Goal: Transaction & Acquisition: Purchase product/service

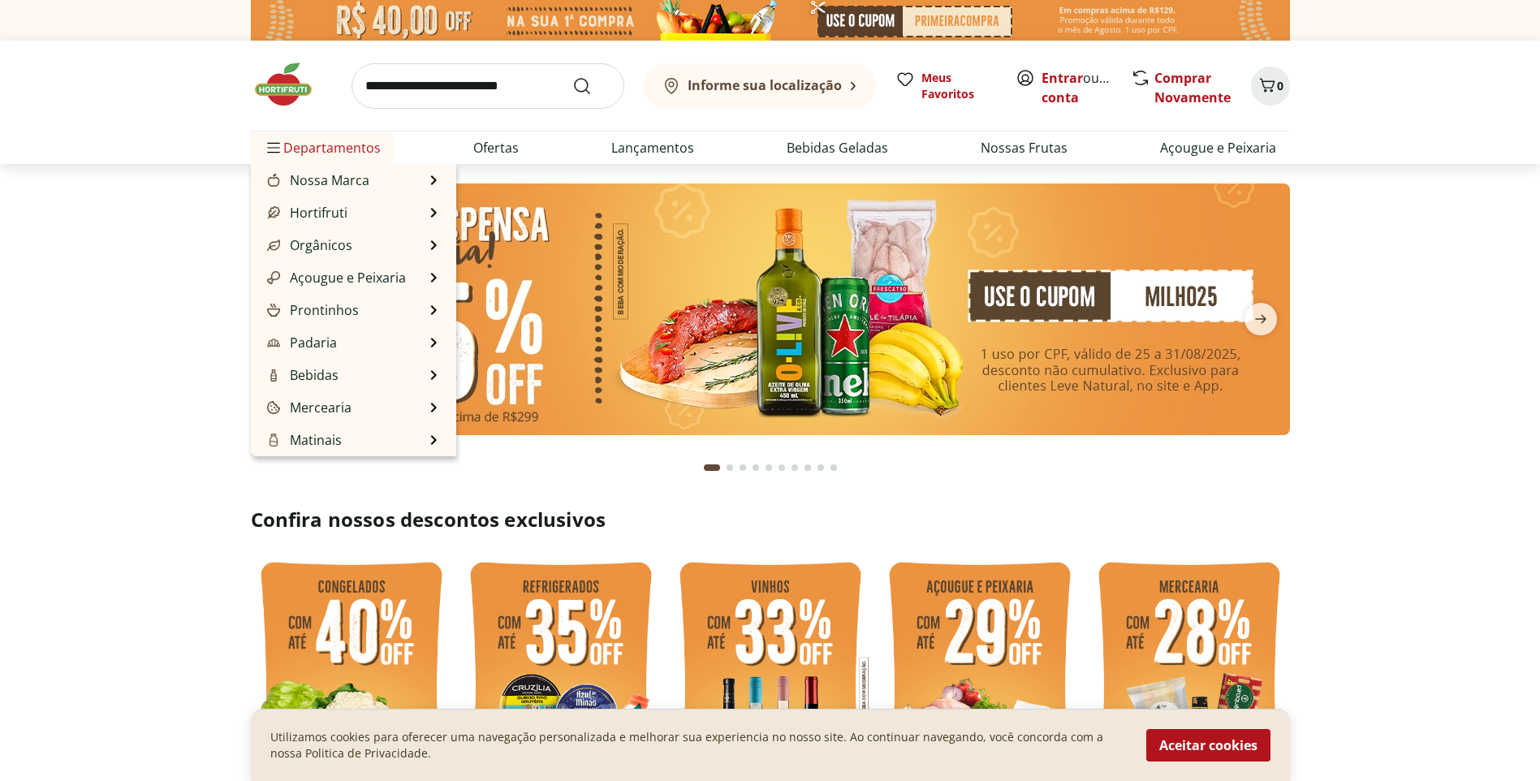
click at [284, 150] on span "Departamentos" at bounding box center [322, 147] width 117 height 39
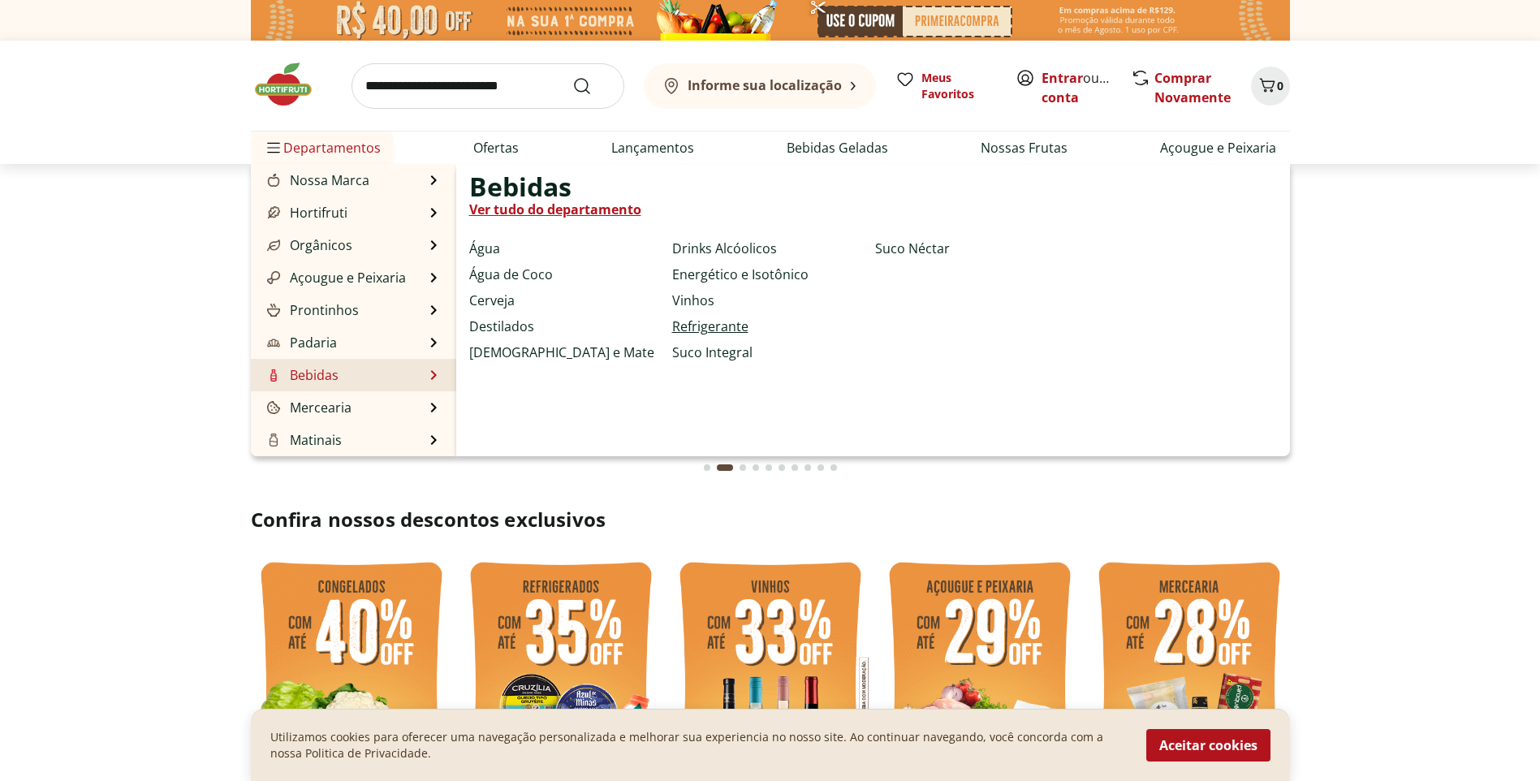
click at [689, 328] on link "Refrigerante" at bounding box center [710, 326] width 76 height 19
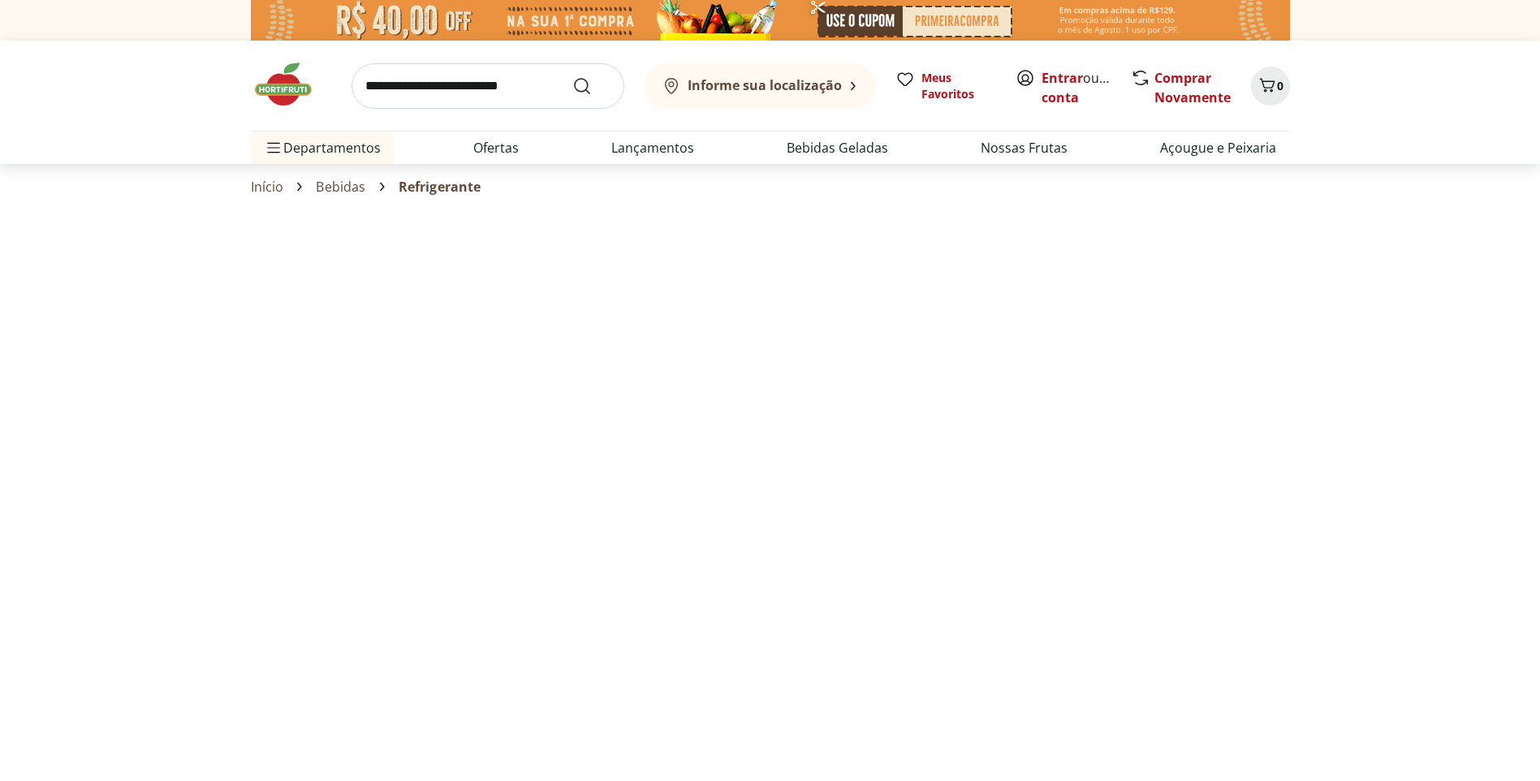
select select "**********"
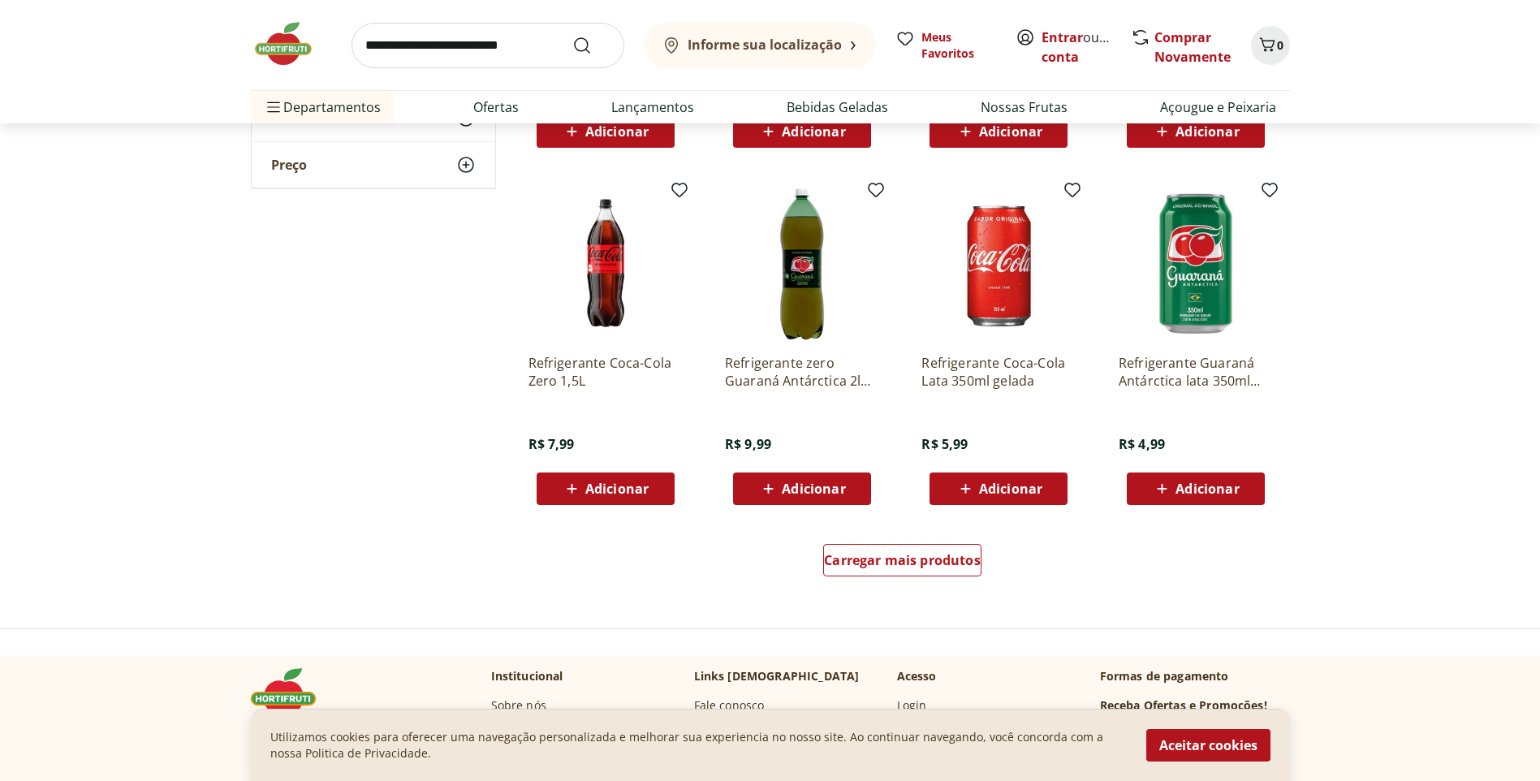
scroll to position [893, 0]
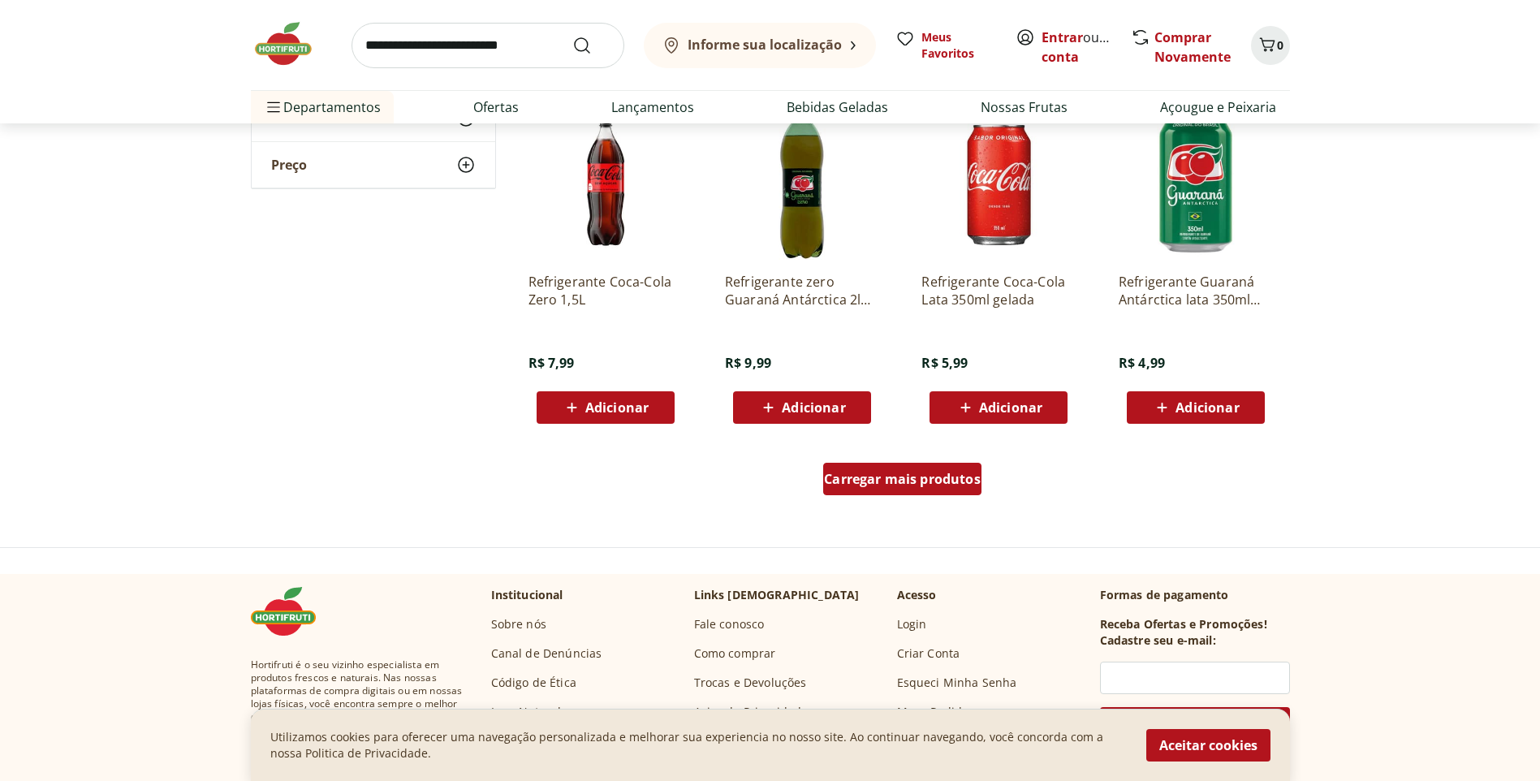
click at [858, 478] on span "Carregar mais produtos" at bounding box center [902, 479] width 157 height 13
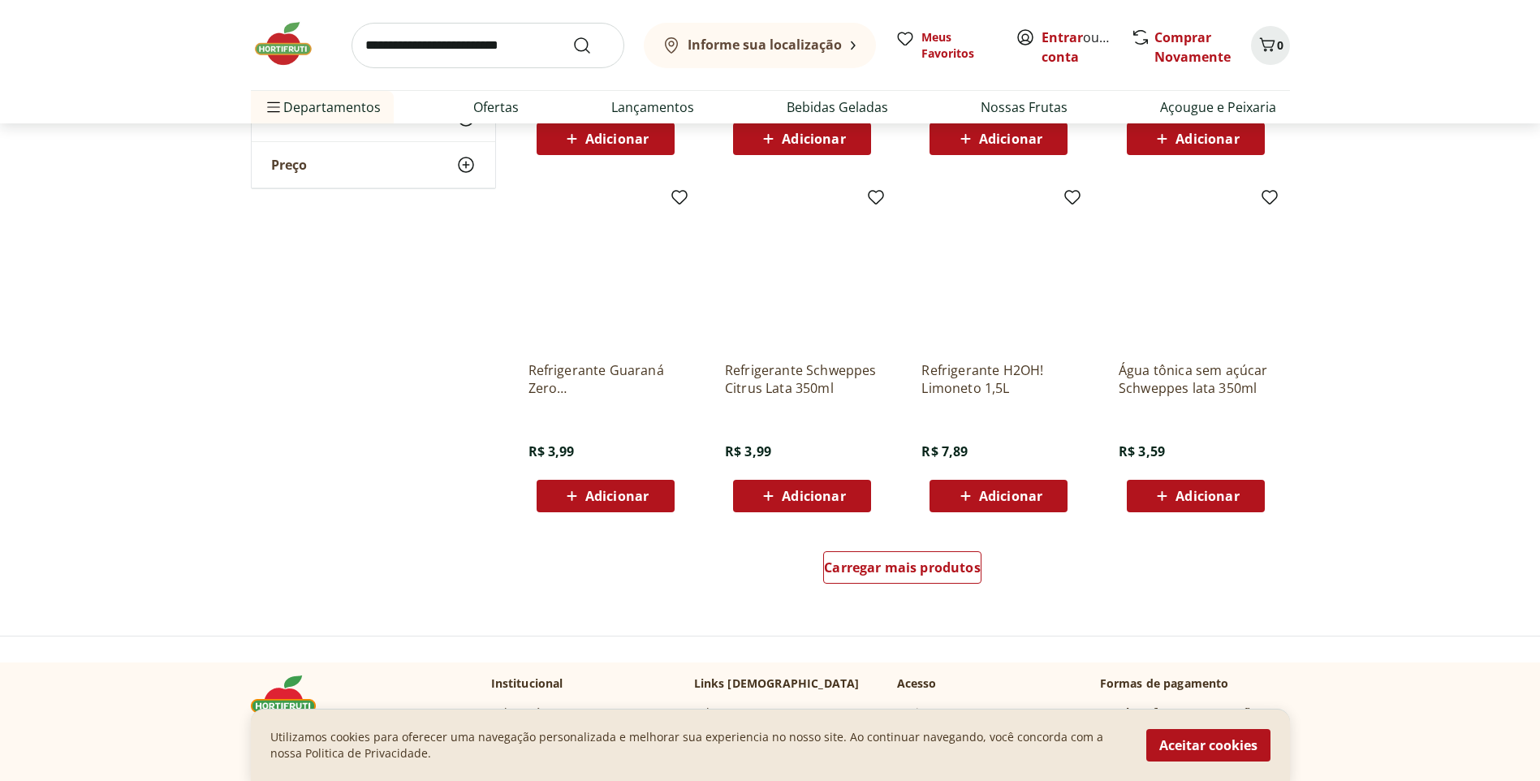
scroll to position [2111, 0]
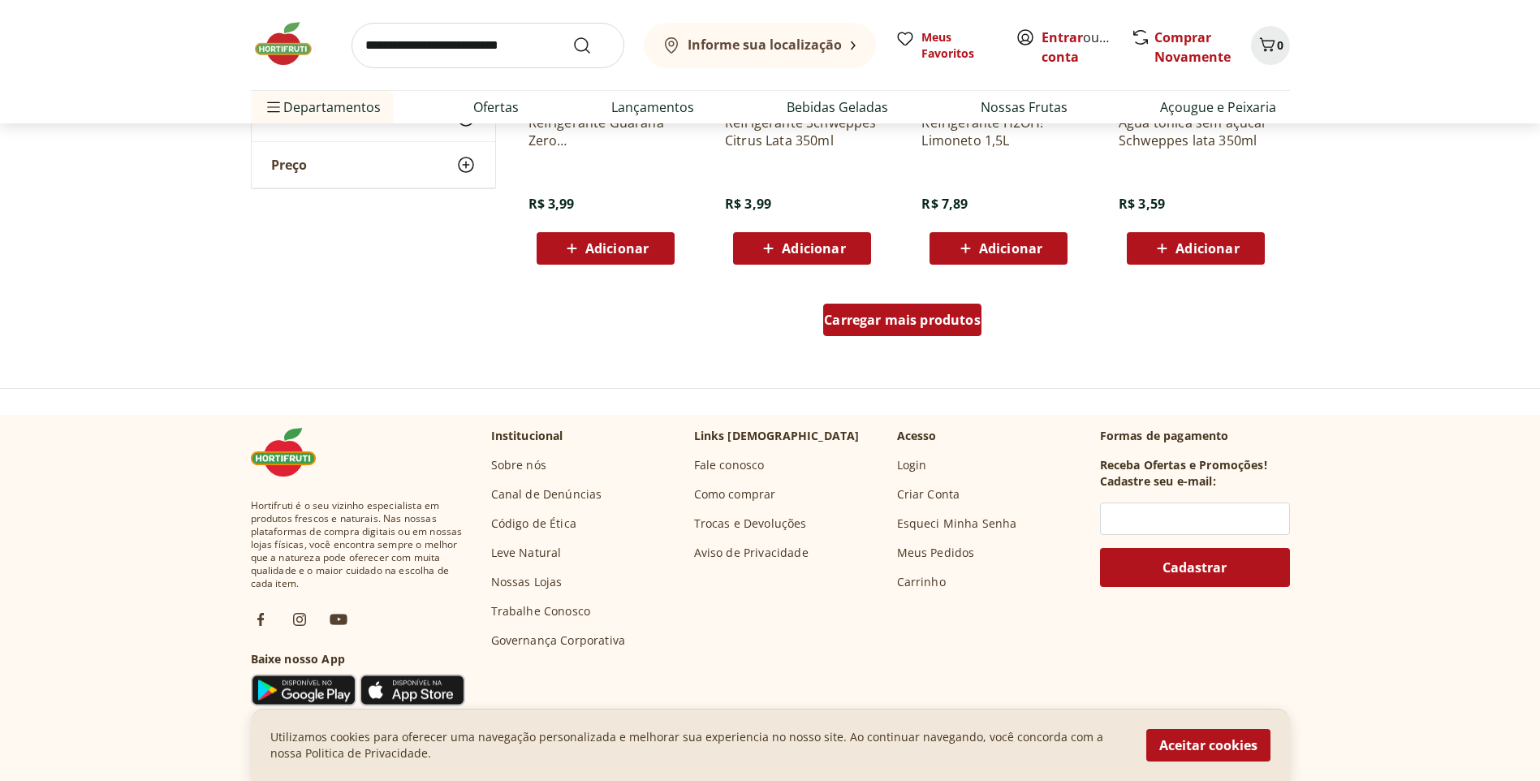
click at [902, 326] on span "Carregar mais produtos" at bounding box center [902, 319] width 157 height 13
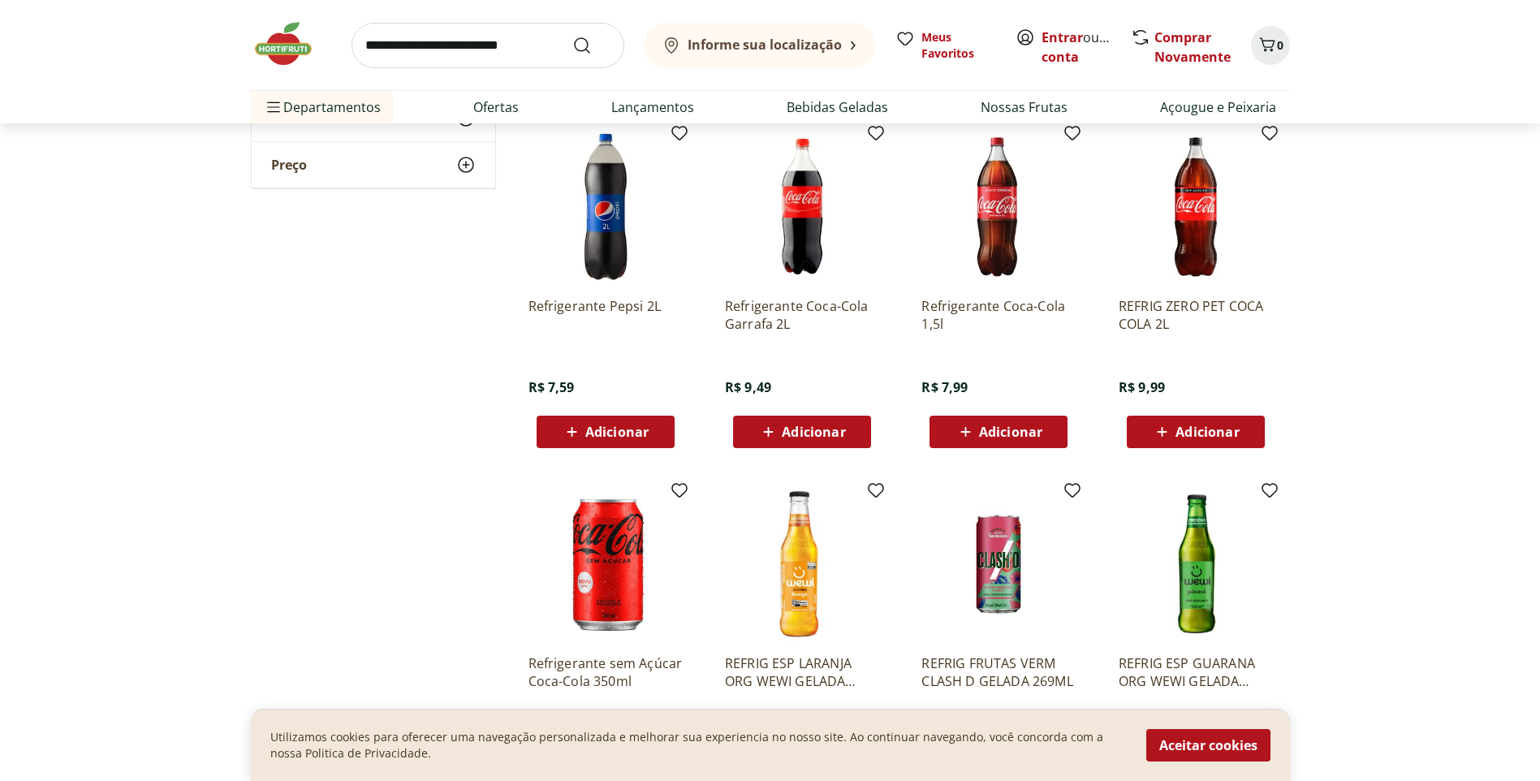
scroll to position [2274, 0]
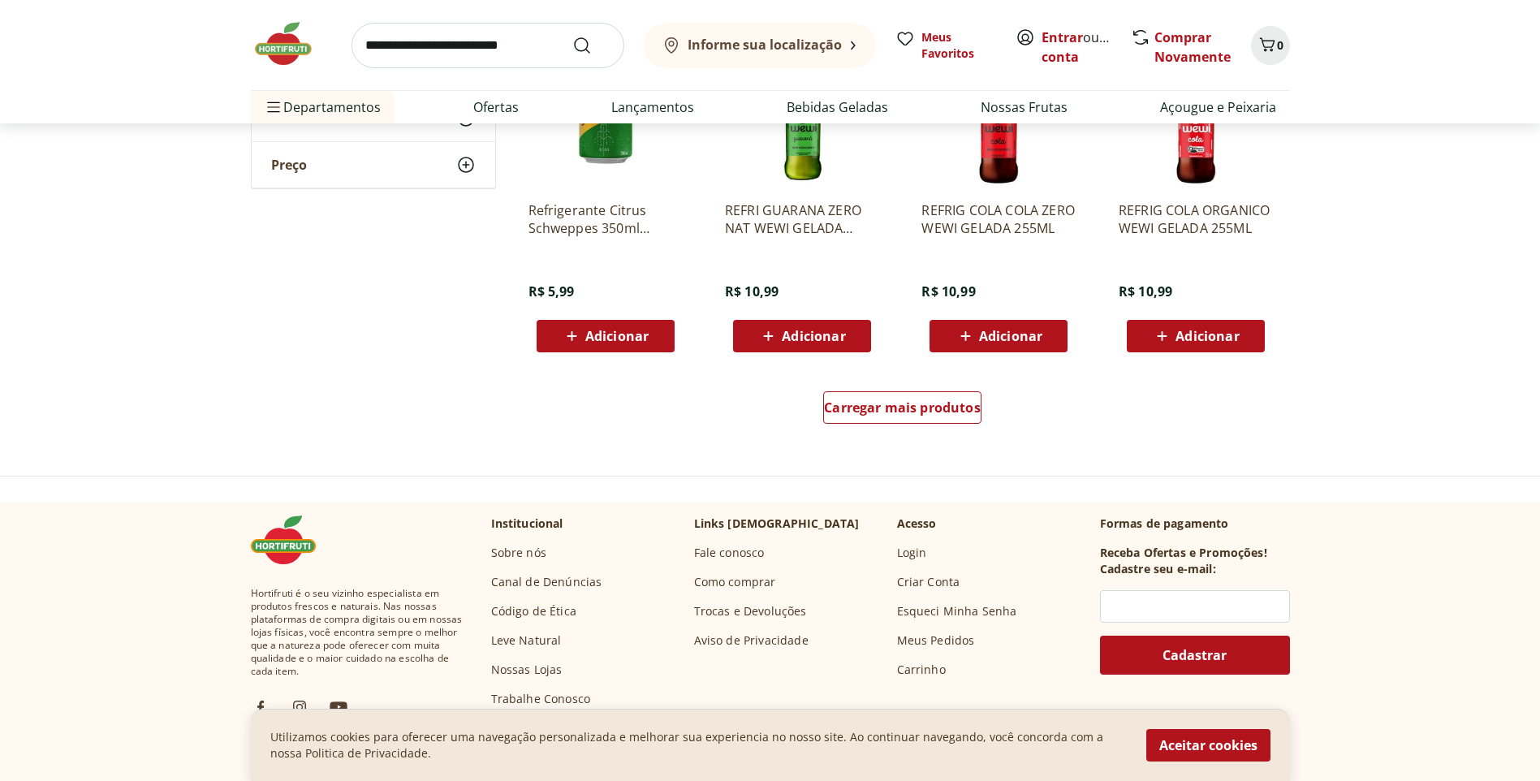
scroll to position [3086, 0]
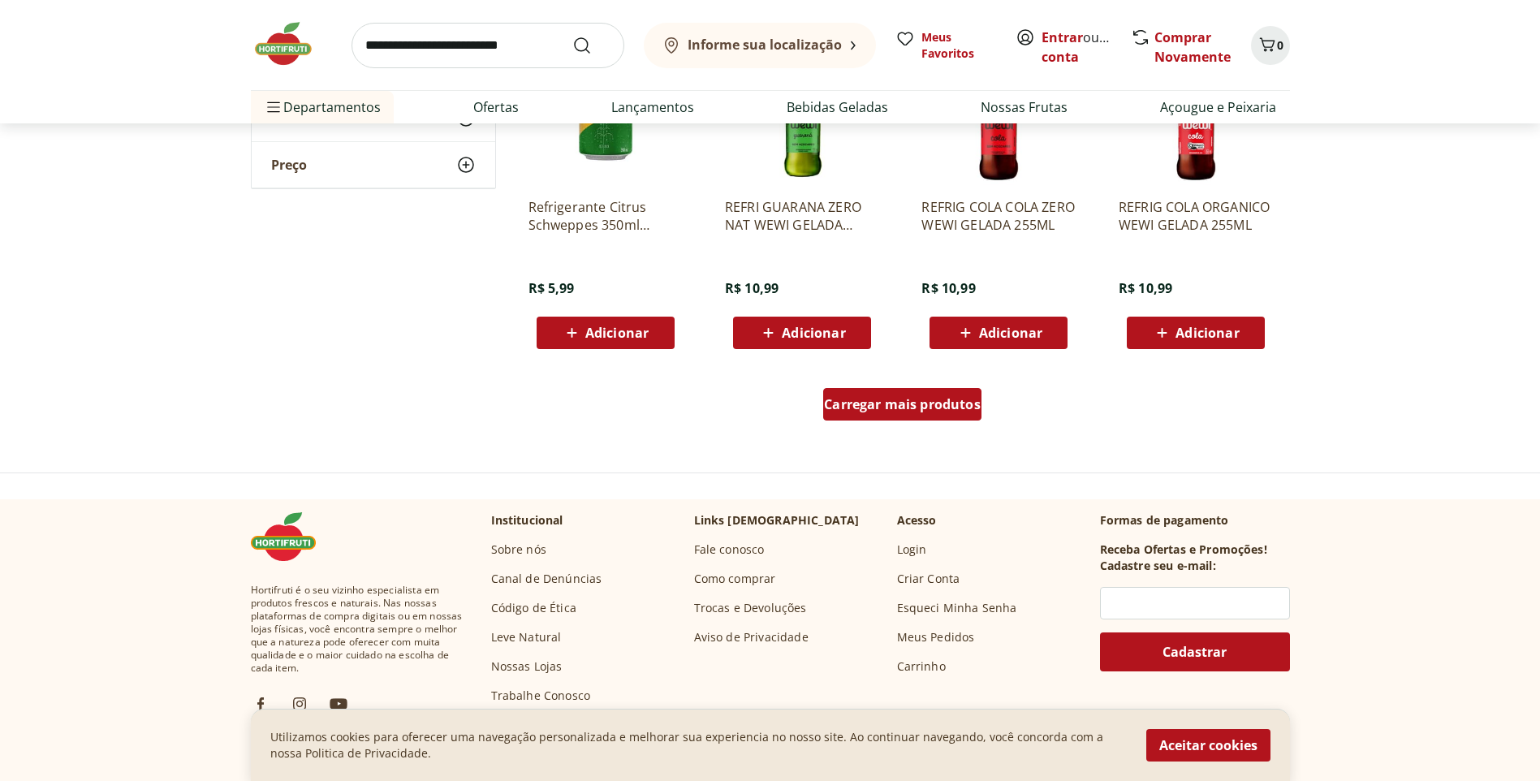
click at [875, 403] on span "Carregar mais produtos" at bounding box center [902, 404] width 157 height 13
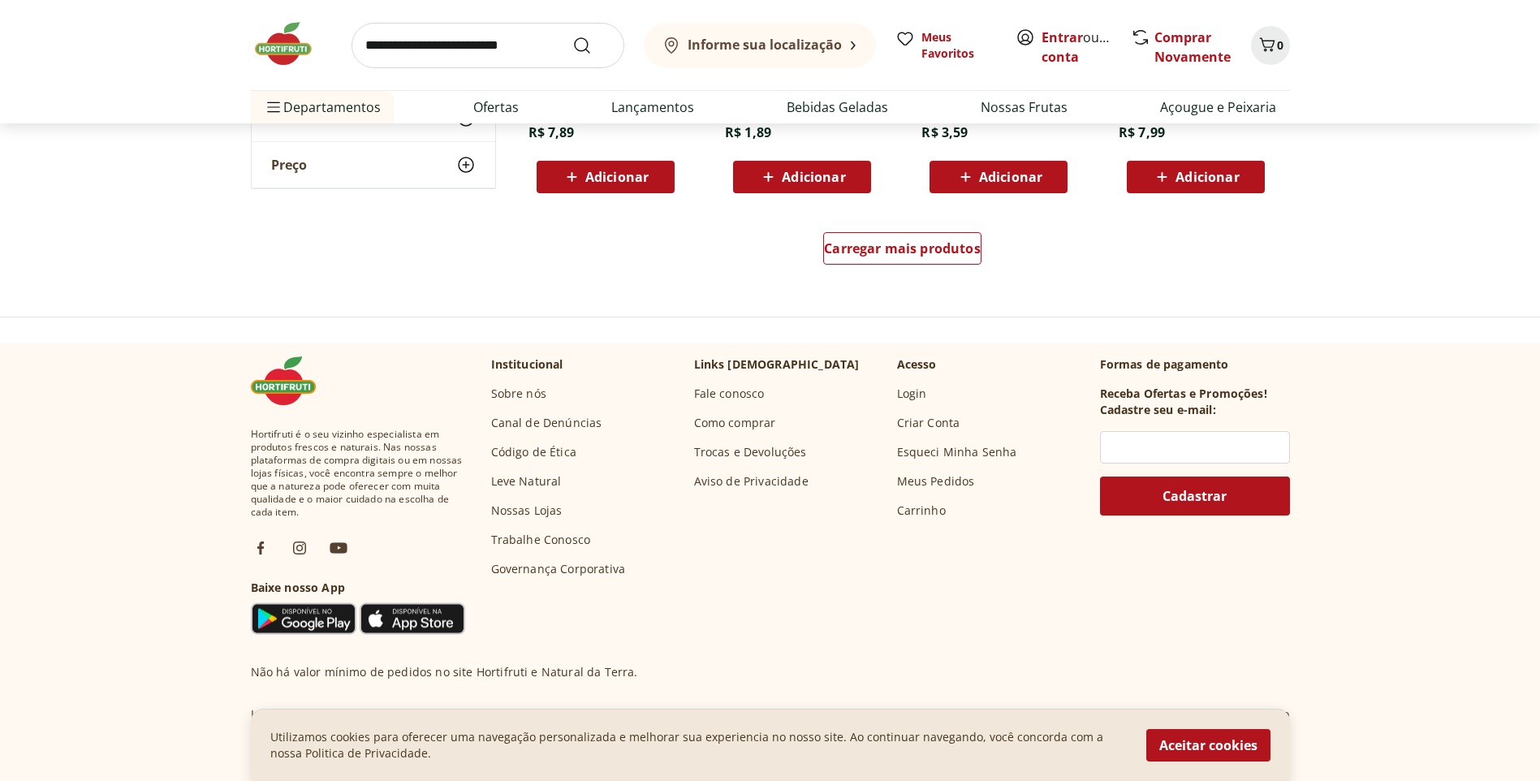
scroll to position [4304, 0]
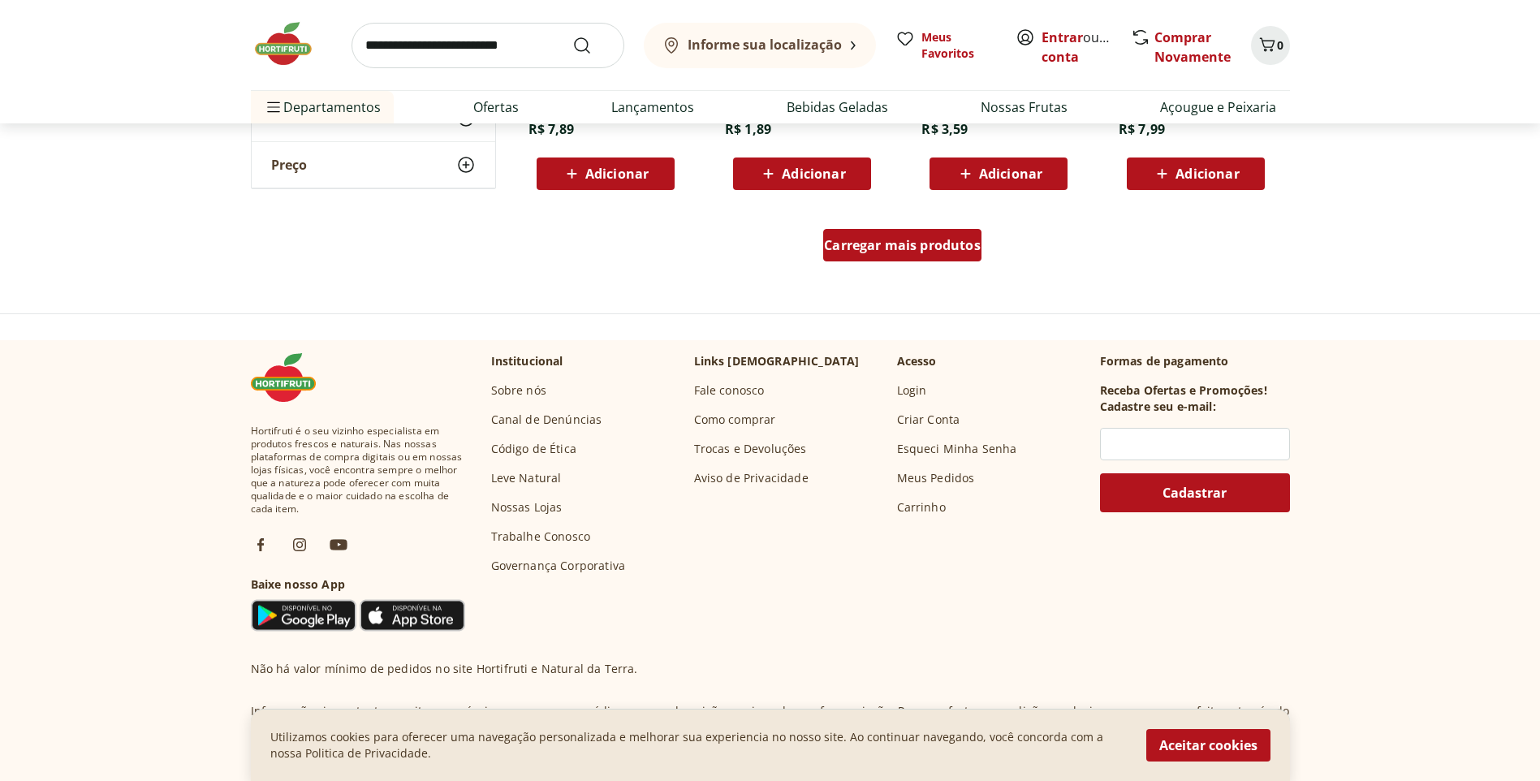
click at [898, 246] on span "Carregar mais produtos" at bounding box center [902, 245] width 157 height 13
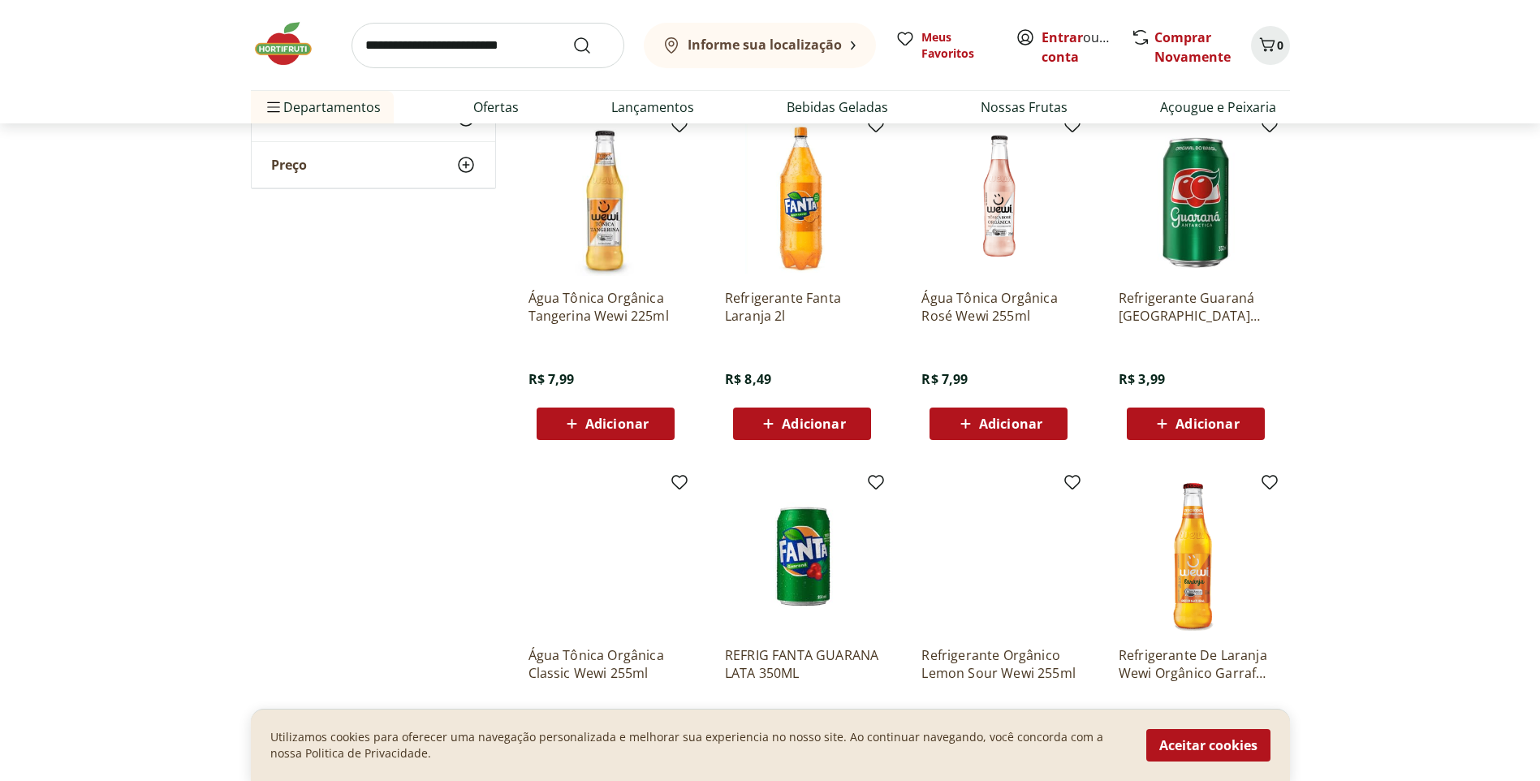
scroll to position [5034, 0]
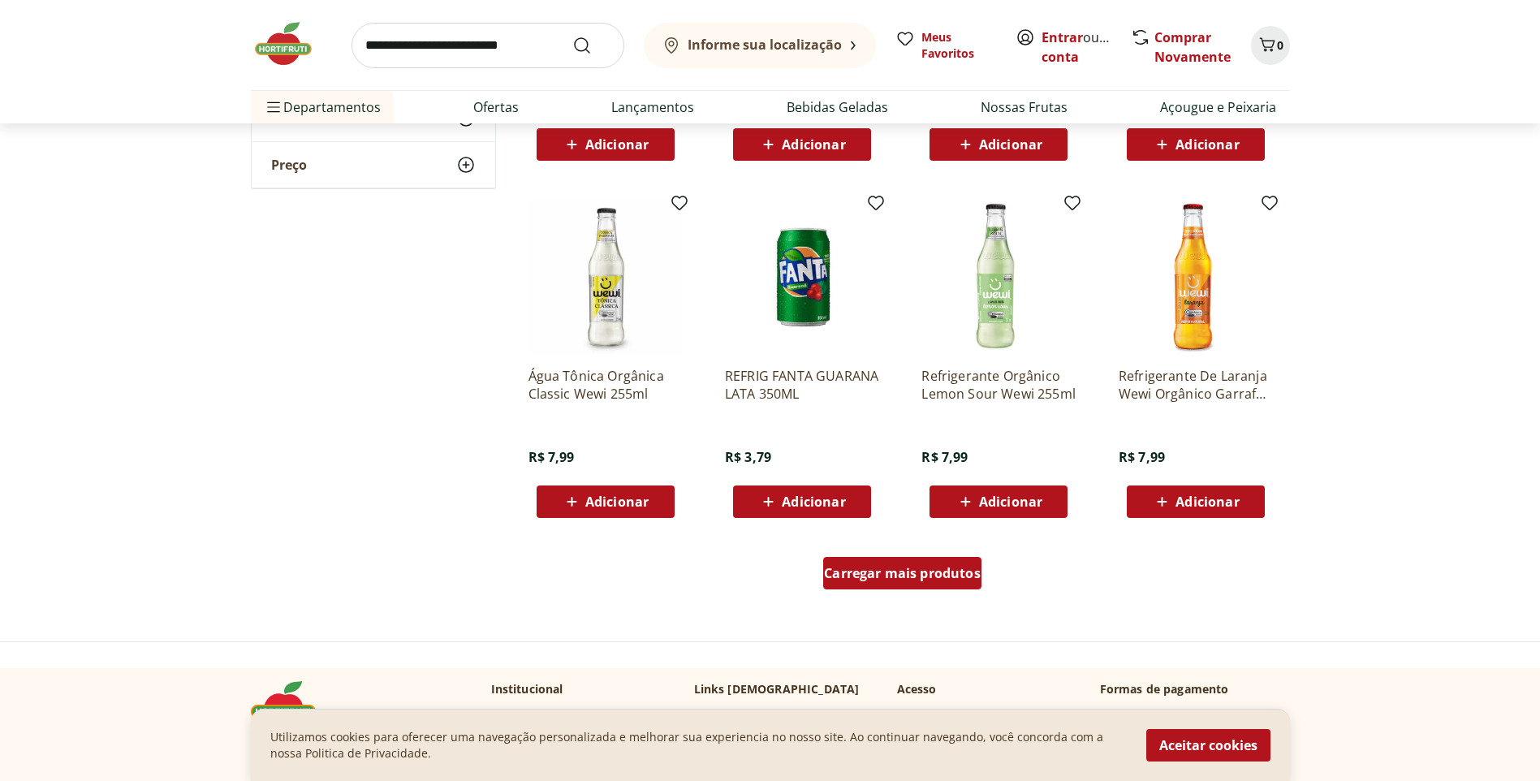
click at [882, 575] on span "Carregar mais produtos" at bounding box center [902, 573] width 157 height 13
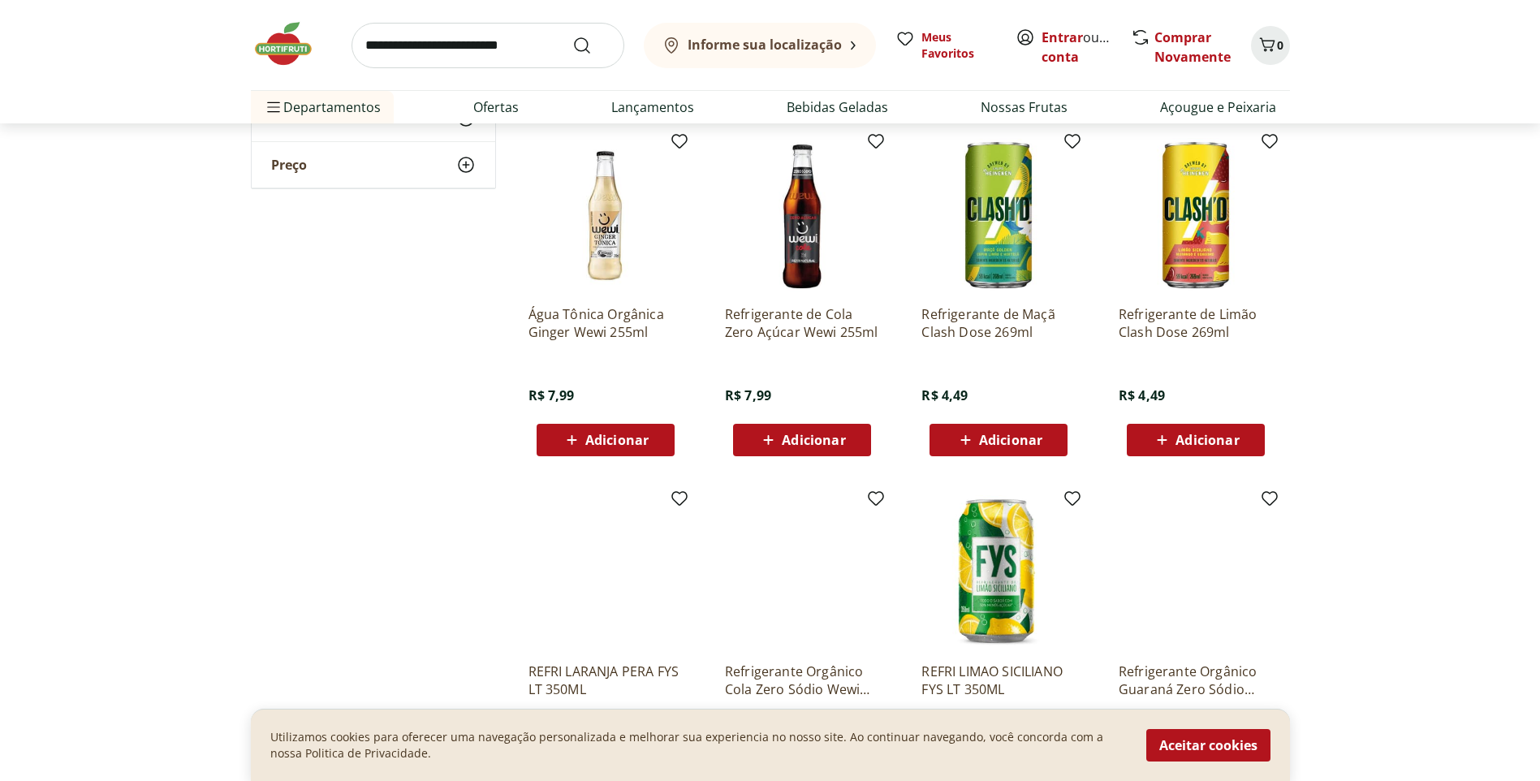
scroll to position [5928, 0]
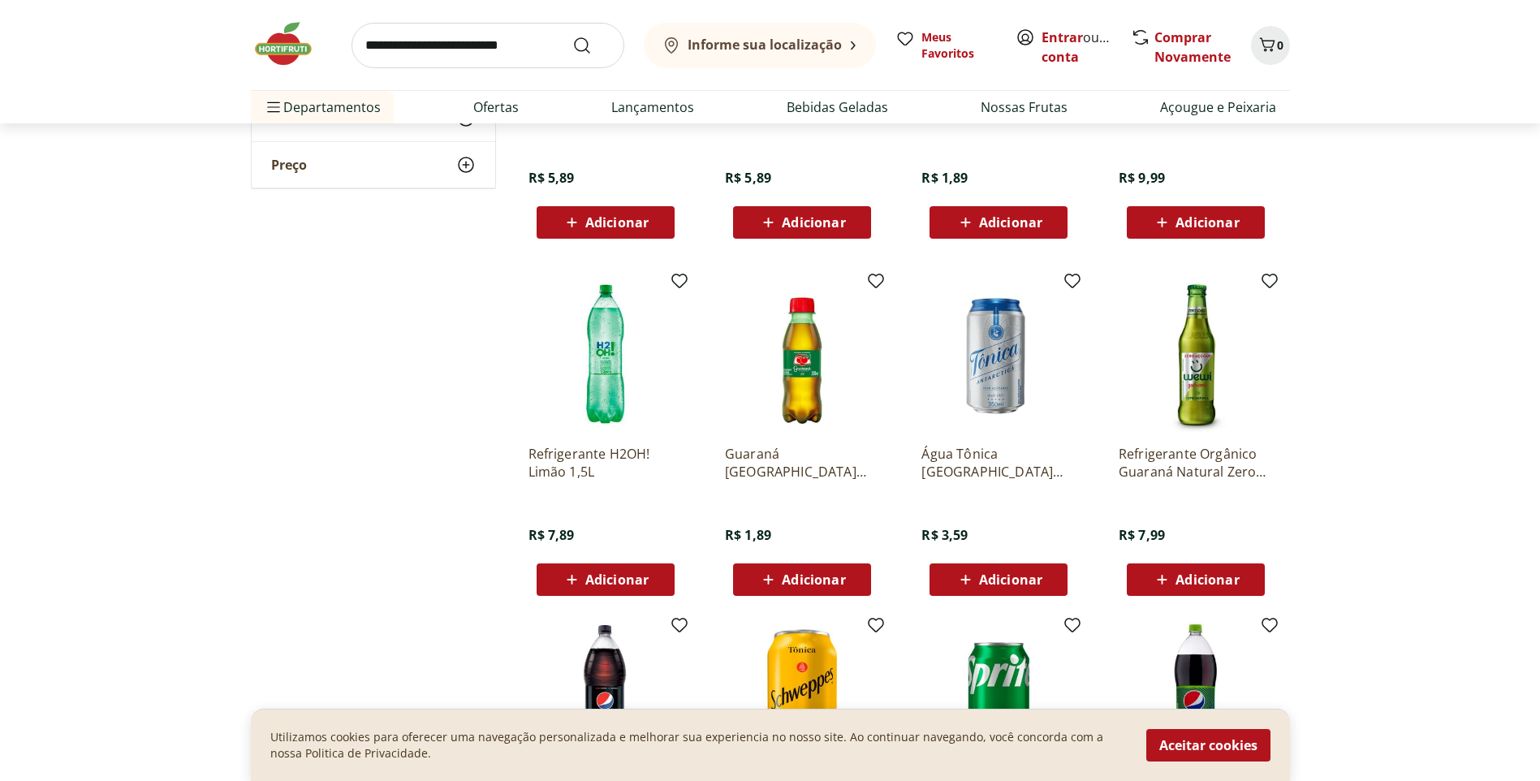
scroll to position [4141, 0]
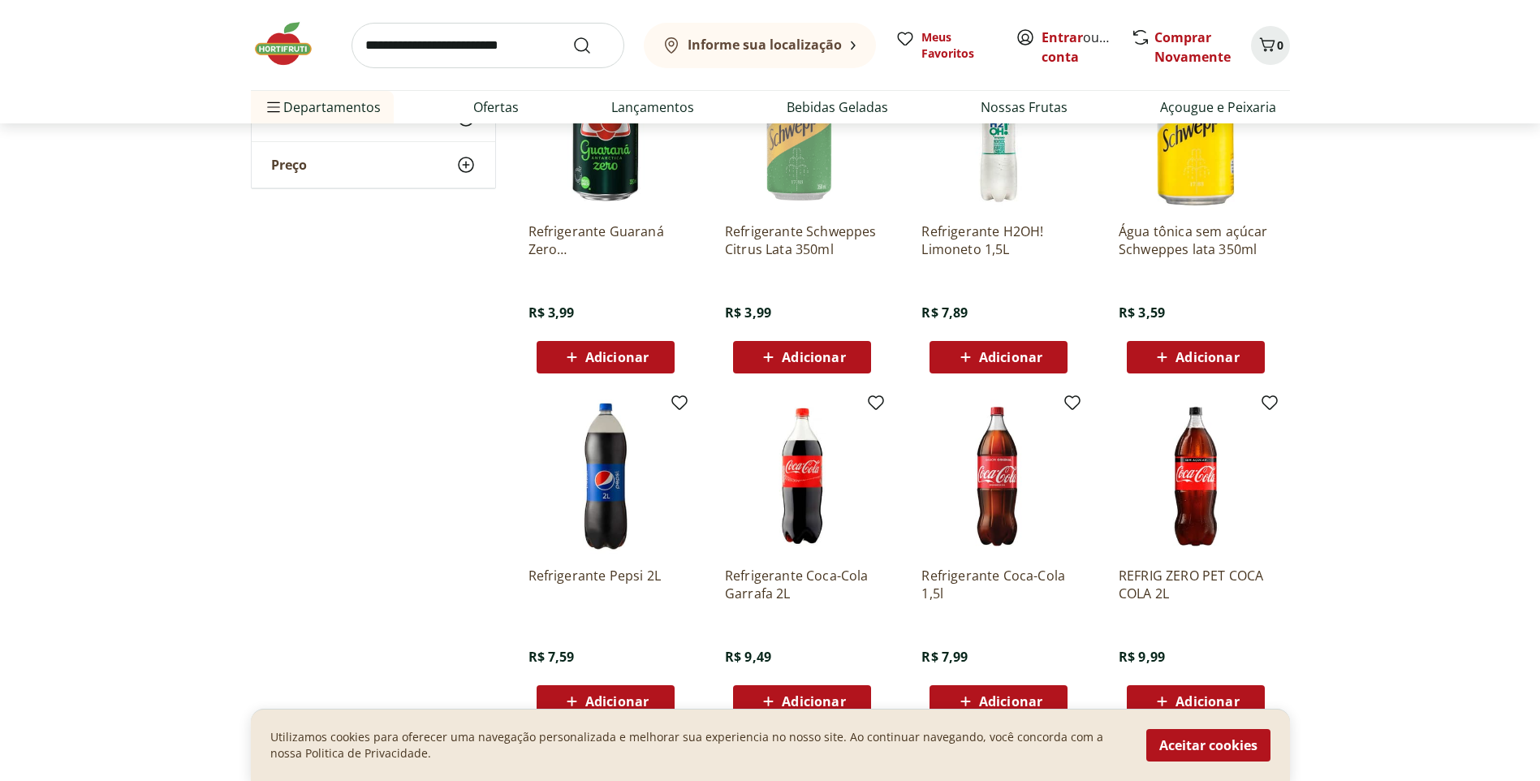
scroll to position [1786, 0]
